Goal: Information Seeking & Learning: Check status

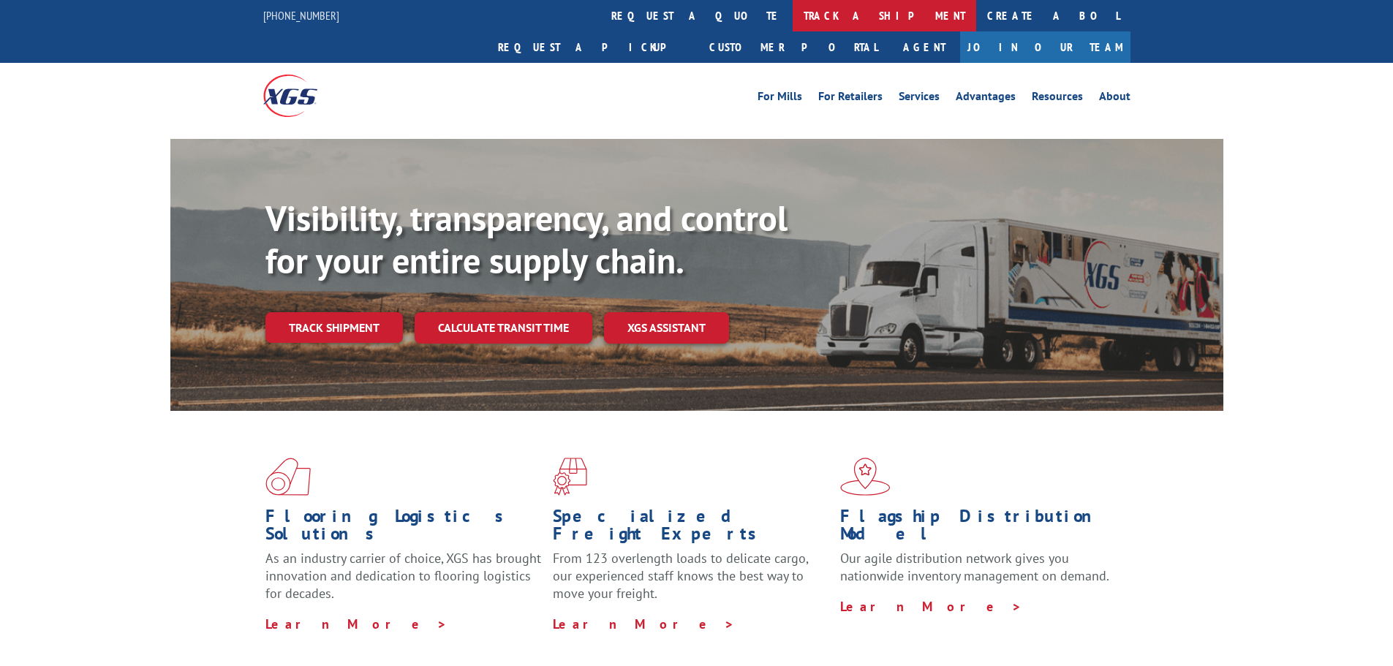
click at [793, 20] on link "track a shipment" at bounding box center [885, 15] width 184 height 31
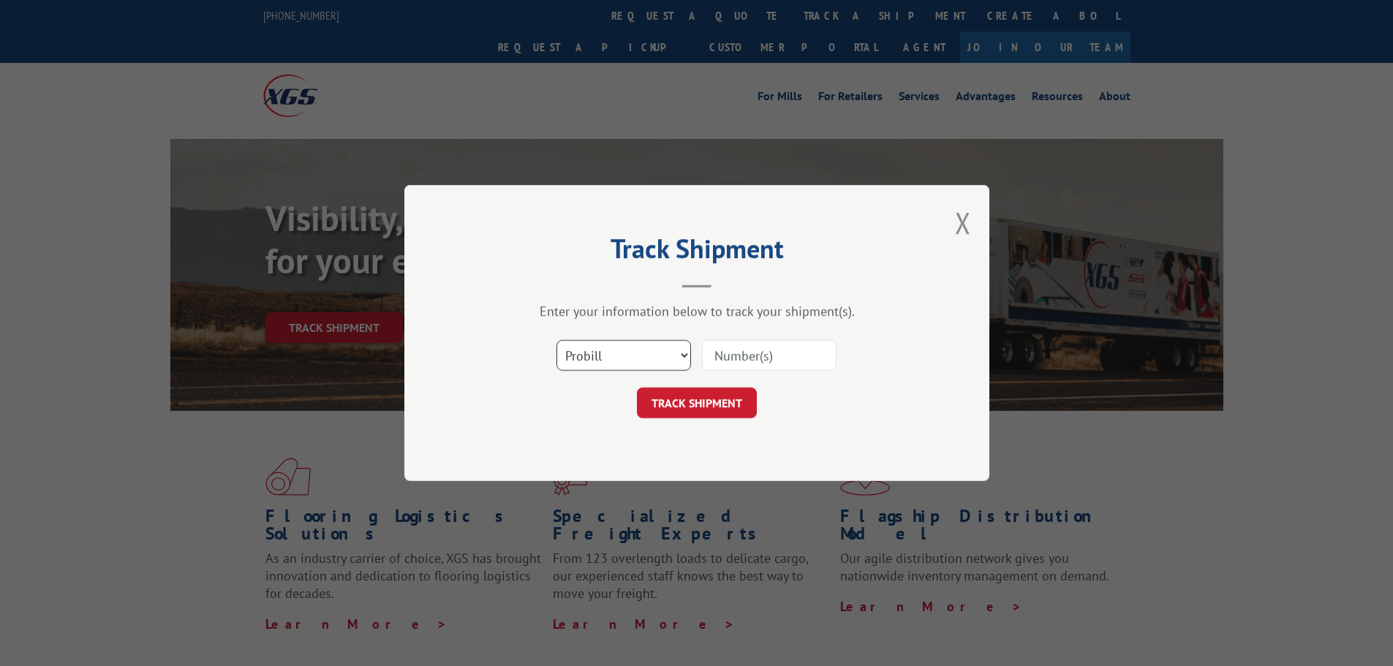
click at [599, 365] on select "Select category... Probill BOL PO" at bounding box center [624, 355] width 135 height 31
select select "bol"
click at [557, 340] on select "Select category... Probill BOL PO" at bounding box center [624, 355] width 135 height 31
drag, startPoint x: 741, startPoint y: 353, endPoint x: 736, endPoint y: 377, distance: 24.5
click at [741, 353] on input at bounding box center [769, 355] width 135 height 31
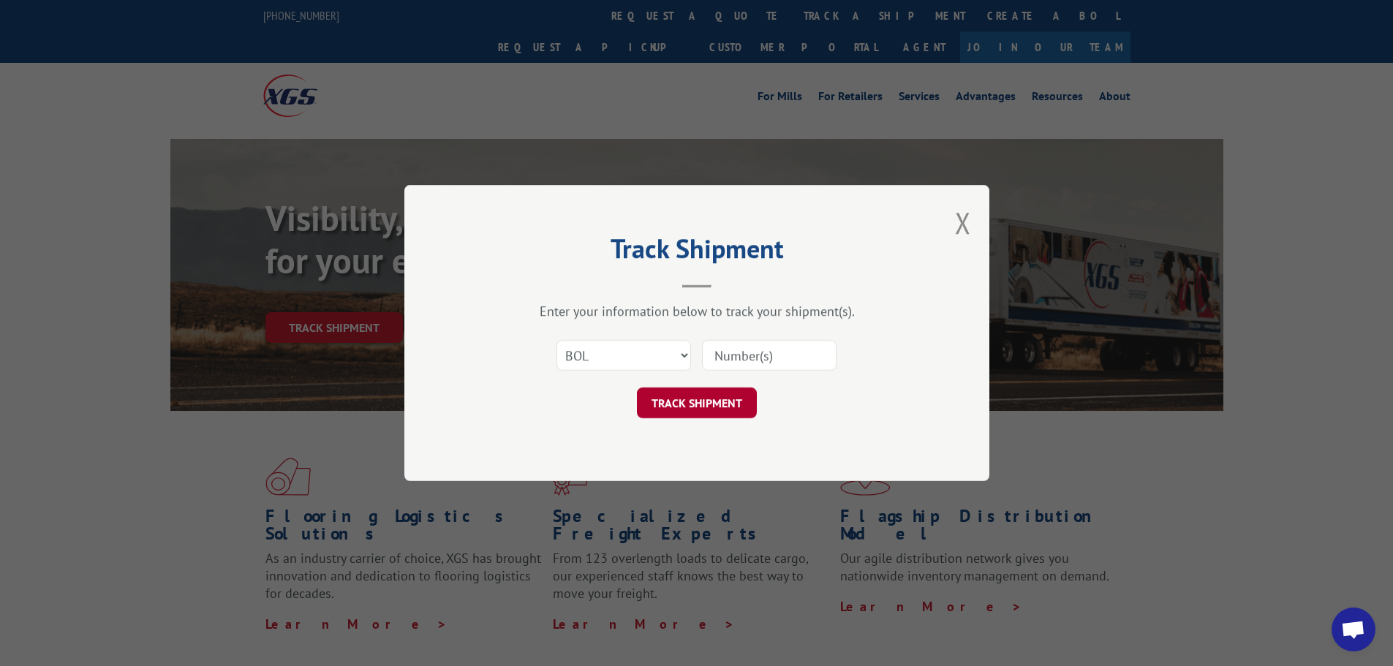
paste input "6100047224"
type input "6100047224"
click at [709, 411] on button "TRACK SHIPMENT" at bounding box center [697, 403] width 120 height 31
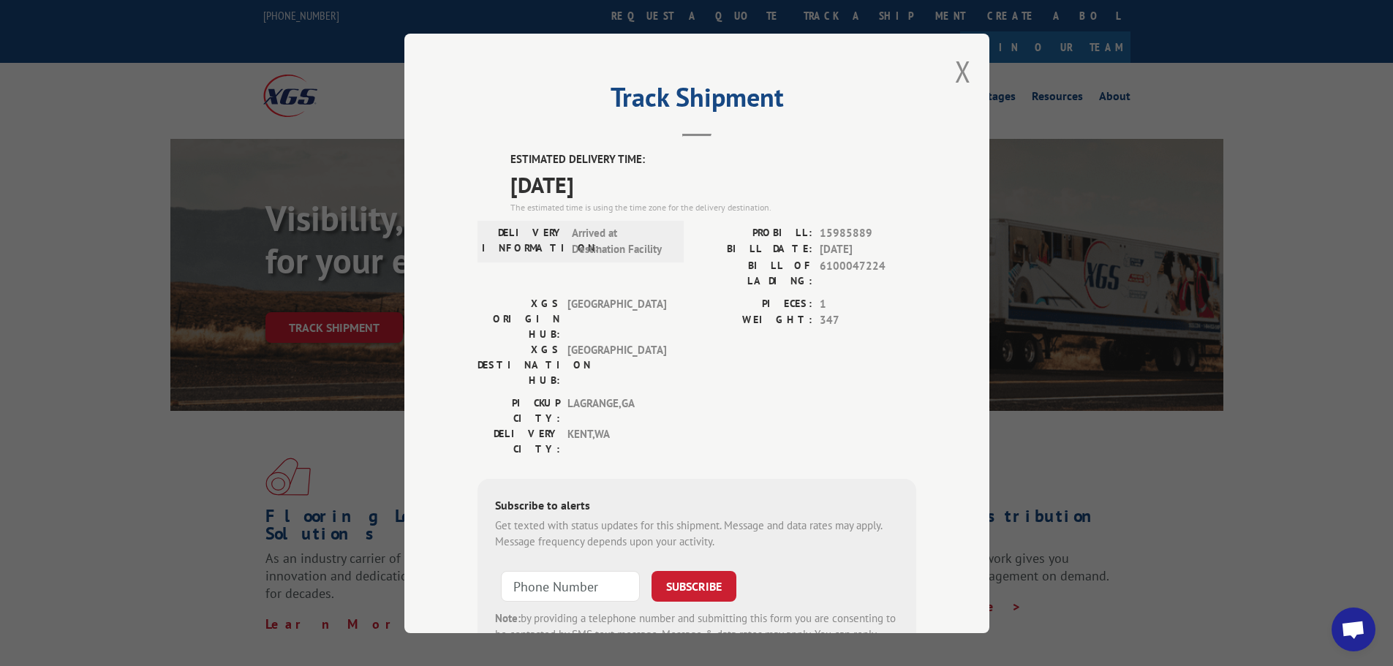
drag, startPoint x: 965, startPoint y: 71, endPoint x: 943, endPoint y: 62, distance: 23.0
click at [965, 71] on button "Close modal" at bounding box center [963, 71] width 16 height 39
